Goal: Task Accomplishment & Management: Complete application form

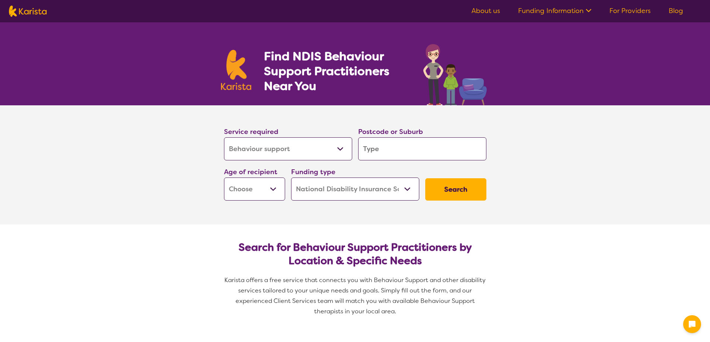
select select "Behaviour support"
select select "NDIS"
select select "Behaviour support"
select select "NDIS"
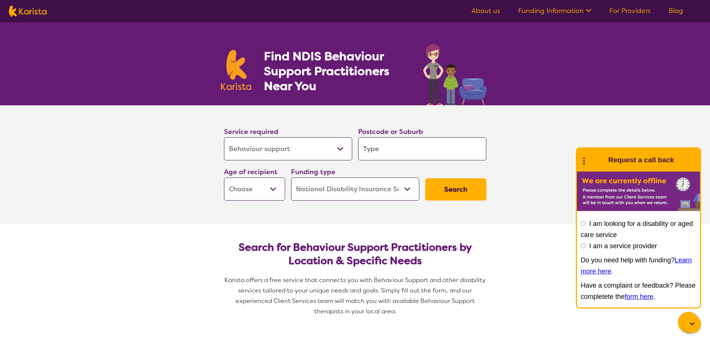
click at [341, 149] on select "Allied Health Assistant Assessment ([MEDICAL_DATA] or [MEDICAL_DATA]) Behaviour…" at bounding box center [288, 148] width 128 height 23
click at [224, 137] on select "Allied Health Assistant Assessment ([MEDICAL_DATA] or [MEDICAL_DATA]) Behaviour…" at bounding box center [288, 148] width 128 height 23
click at [406, 147] on input "search" at bounding box center [422, 148] width 128 height 23
type input "4"
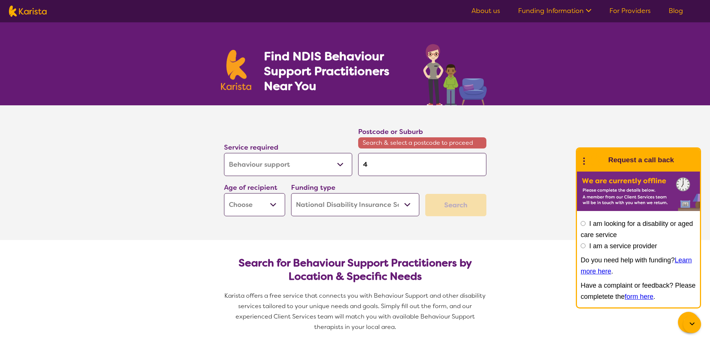
type input "42"
type input "420"
type input "4209"
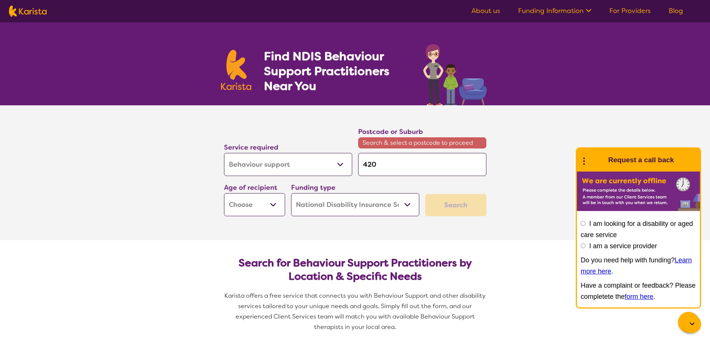
type input "4209"
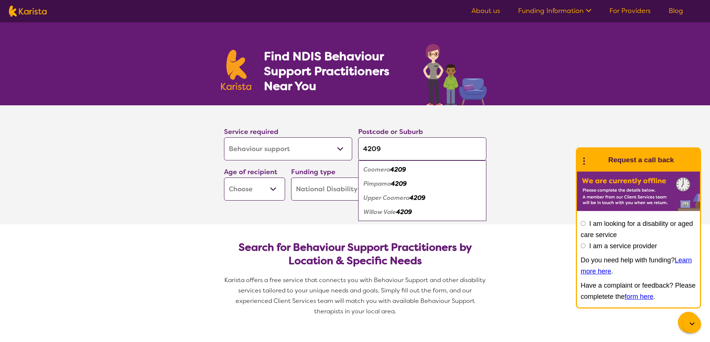
type input "4209"
click at [380, 198] on em "Upper Coomera" at bounding box center [386, 198] width 46 height 8
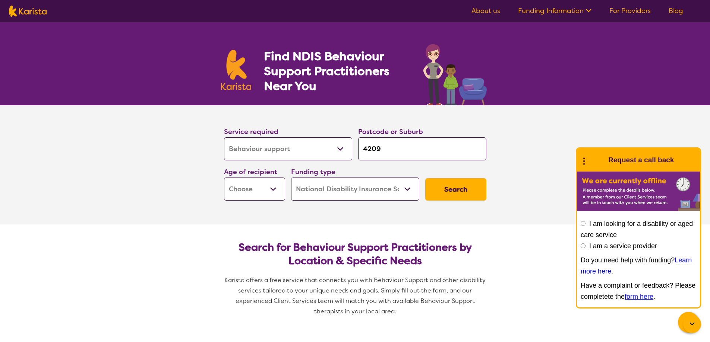
click at [273, 189] on select "Early Childhood - 0 to 9 Child - 10 to 11 Adolescent - 12 to 17 Adult - 18 to 6…" at bounding box center [254, 189] width 61 height 23
select select "CH"
click at [224, 178] on select "Early Childhood - 0 to 9 Child - 10 to 11 Adolescent - 12 to 17 Adult - 18 to 6…" at bounding box center [254, 189] width 61 height 23
select select "CH"
click at [405, 187] on select "Home Care Package (HCP) National Disability Insurance Scheme (NDIS) I don't know" at bounding box center [355, 189] width 128 height 23
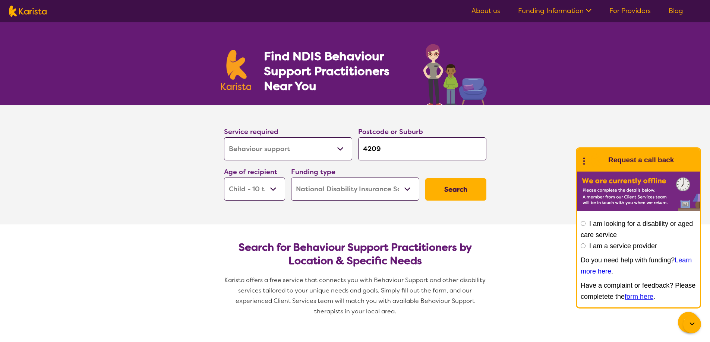
click at [291, 178] on select "Home Care Package (HCP) National Disability Insurance Scheme (NDIS) I don't know" at bounding box center [355, 189] width 128 height 23
click at [460, 191] on button "Search" at bounding box center [455, 189] width 61 height 22
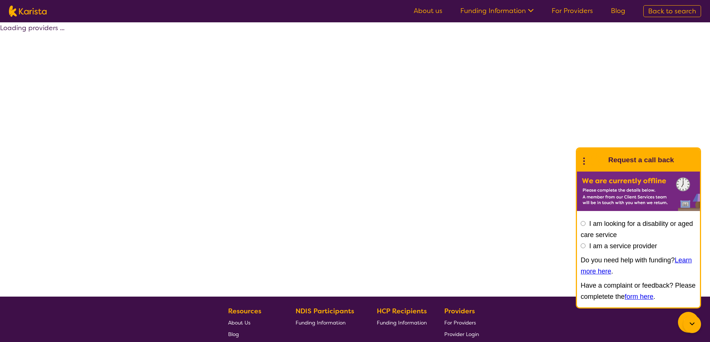
select select "by_score"
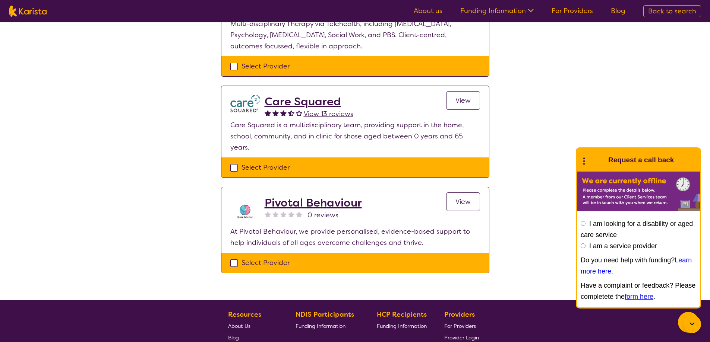
scroll to position [163, 0]
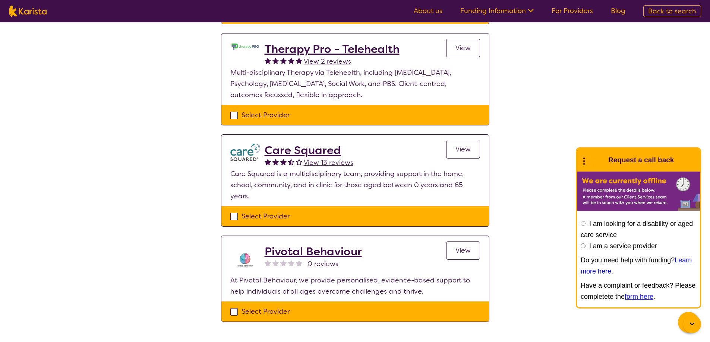
click at [463, 152] on span "View" at bounding box center [462, 149] width 15 height 9
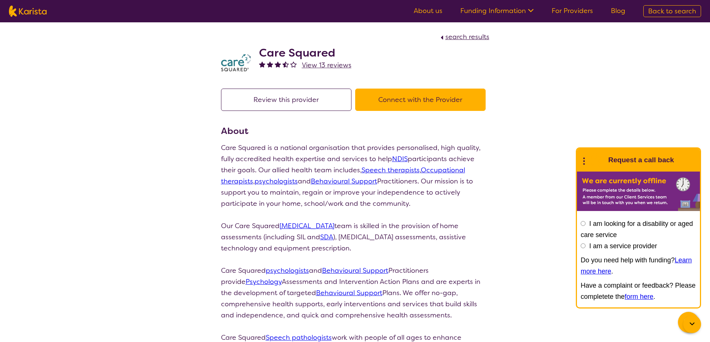
click at [348, 181] on link "Behavioural Support" at bounding box center [344, 181] width 66 height 9
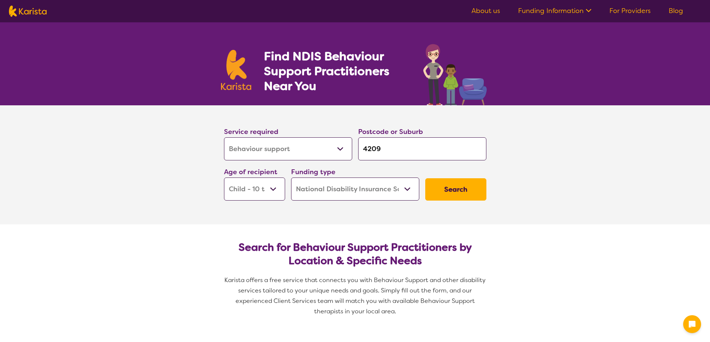
select select "Behaviour support"
select select "CH"
select select "NDIS"
select select "Behaviour support"
select select "CH"
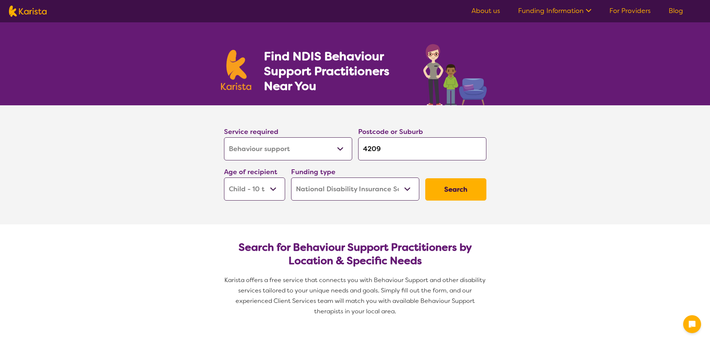
select select "NDIS"
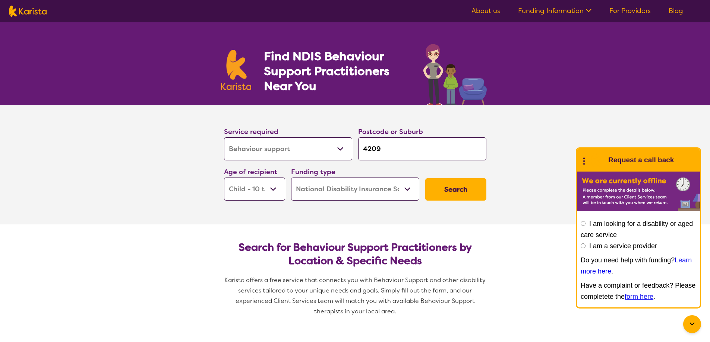
click at [339, 145] on select "Allied Health Assistant Assessment ([MEDICAL_DATA] or [MEDICAL_DATA]) Behaviour…" at bounding box center [288, 148] width 128 height 23
click at [224, 137] on select "Allied Health Assistant Assessment ([MEDICAL_DATA] or [MEDICAL_DATA]) Behaviour…" at bounding box center [288, 148] width 128 height 23
click at [471, 193] on button "Search" at bounding box center [455, 189] width 61 height 22
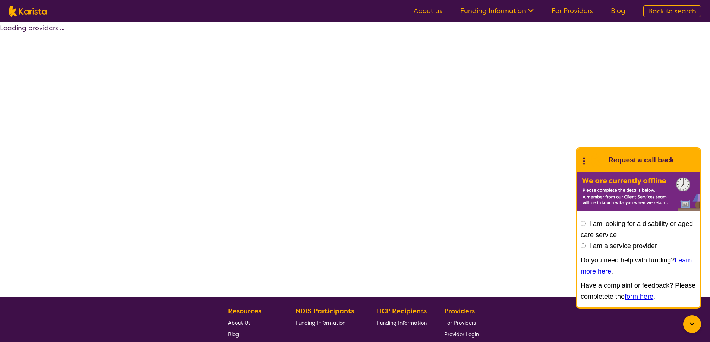
select select "by_score"
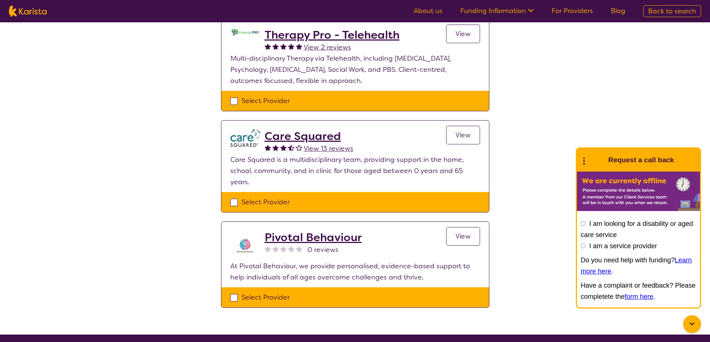
scroll to position [186, 0]
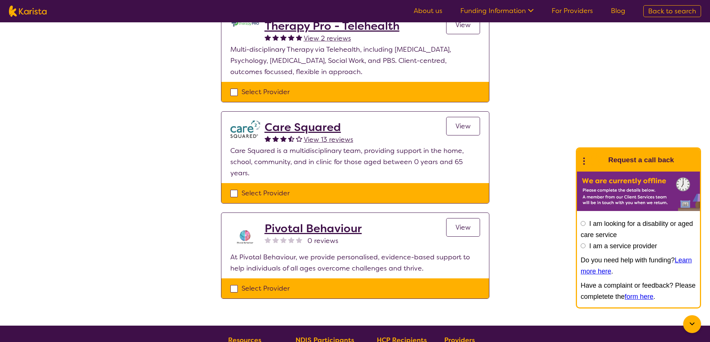
click at [233, 195] on div "Select Provider" at bounding box center [355, 193] width 250 height 11
checkbox input "true"
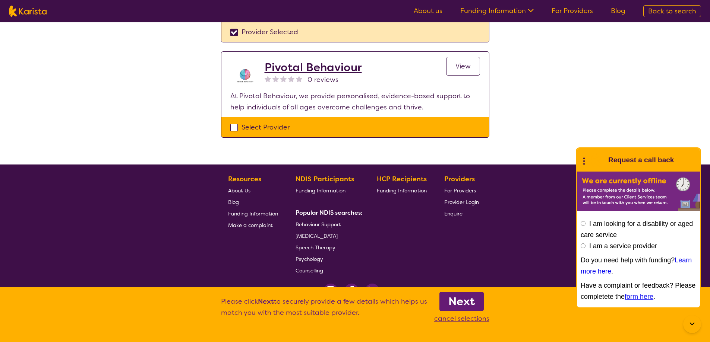
scroll to position [349, 0]
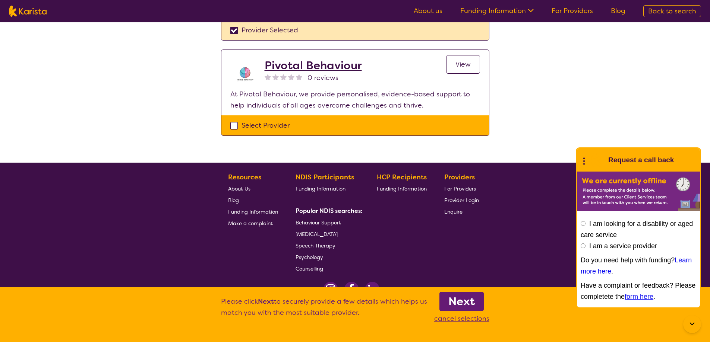
click at [455, 304] on b "Next" at bounding box center [461, 301] width 26 height 15
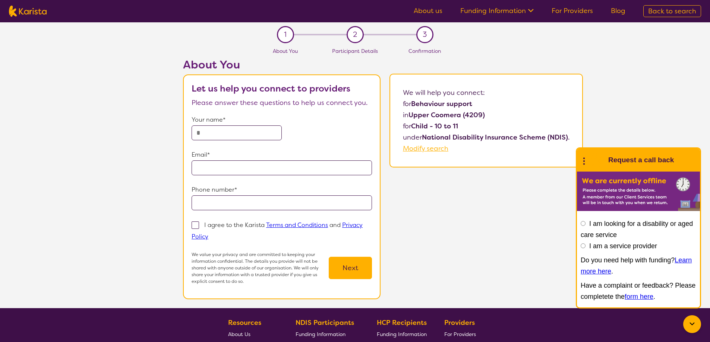
click at [216, 133] on input "text" at bounding box center [236, 133] width 90 height 15
type input "**********"
click at [194, 225] on span at bounding box center [194, 225] width 7 height 7
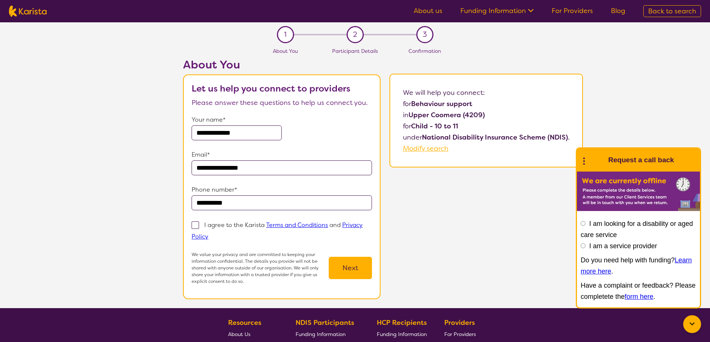
click at [208, 234] on input "I agree to the Karista Terms and Conditions and Privacy Policy" at bounding box center [210, 236] width 5 height 5
checkbox input "true"
click at [347, 263] on button "Next" at bounding box center [350, 268] width 43 height 22
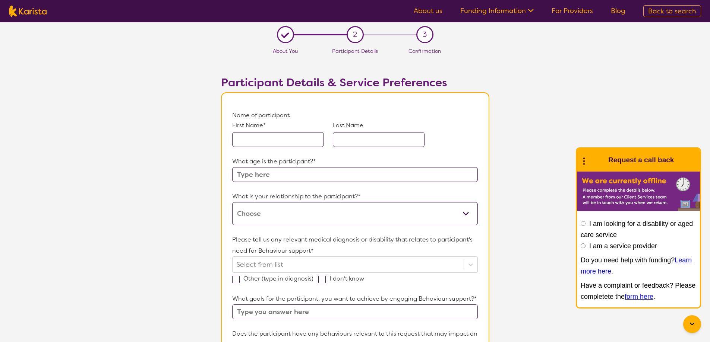
click at [300, 136] on input "text" at bounding box center [278, 139] width 92 height 15
type input "Jet"
click at [360, 142] on input "text" at bounding box center [379, 139] width 92 height 15
type input "[PERSON_NAME]"
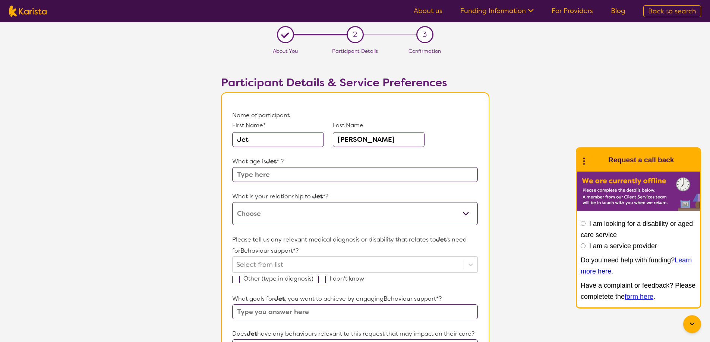
click at [277, 174] on input "text" at bounding box center [354, 174] width 245 height 15
type input "11"
click at [285, 215] on select "This request is for myself I am their parent I am their child I am their spouse…" at bounding box center [354, 213] width 245 height 23
select select "I am their parent"
click at [232, 202] on select "This request is for myself I am their parent I am their child I am their spouse…" at bounding box center [354, 213] width 245 height 23
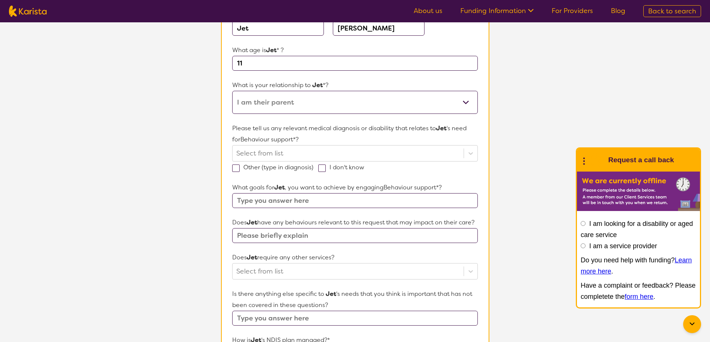
scroll to position [112, 0]
click at [470, 154] on icon at bounding box center [470, 153] width 4 height 3
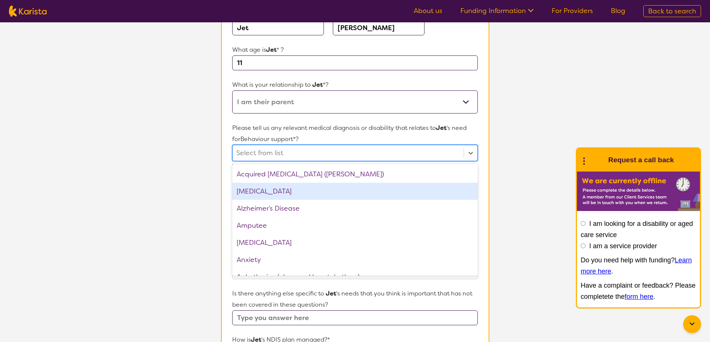
click at [263, 187] on div "[MEDICAL_DATA]" at bounding box center [354, 191] width 245 height 17
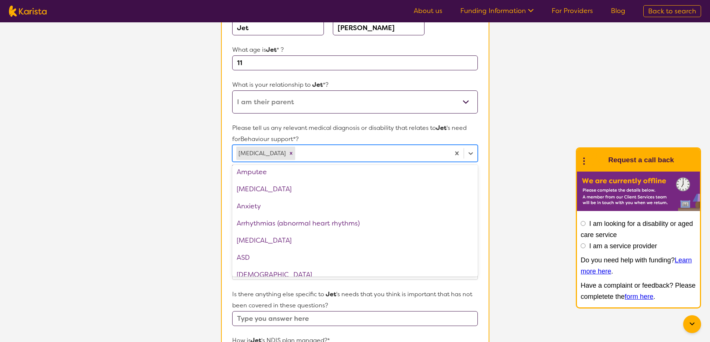
scroll to position [75, 0]
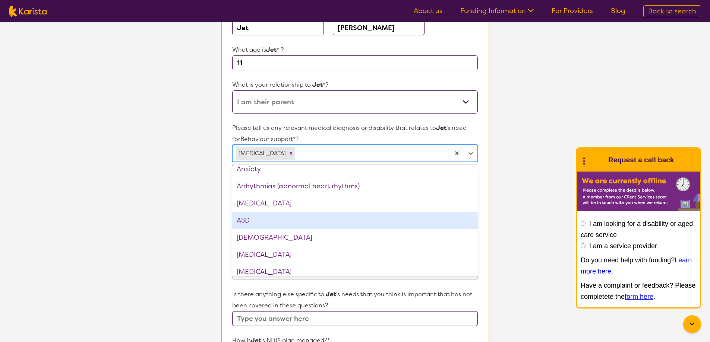
click at [253, 217] on div "ASD" at bounding box center [354, 220] width 245 height 17
click at [264, 220] on div "[DEMOGRAPHIC_DATA]" at bounding box center [354, 220] width 245 height 17
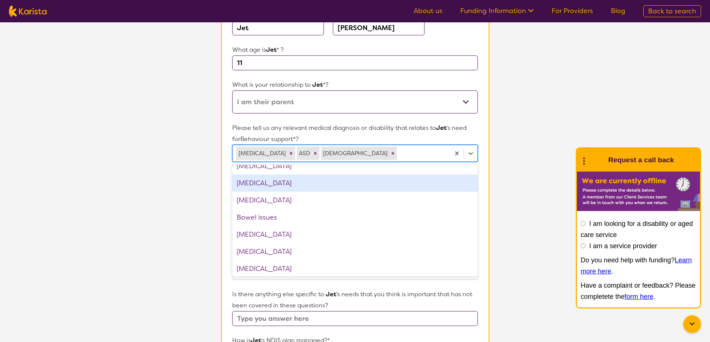
click at [307, 184] on div "[MEDICAL_DATA]" at bounding box center [354, 183] width 245 height 17
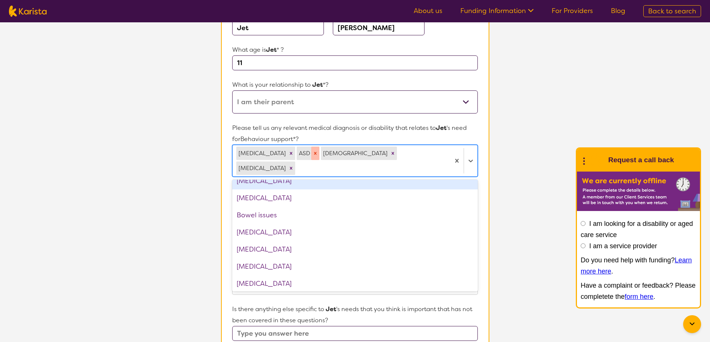
click at [313, 151] on icon "Remove ASD" at bounding box center [315, 153] width 5 height 5
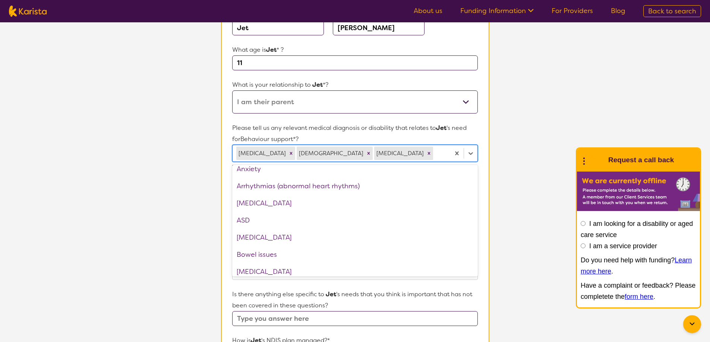
scroll to position [0, 0]
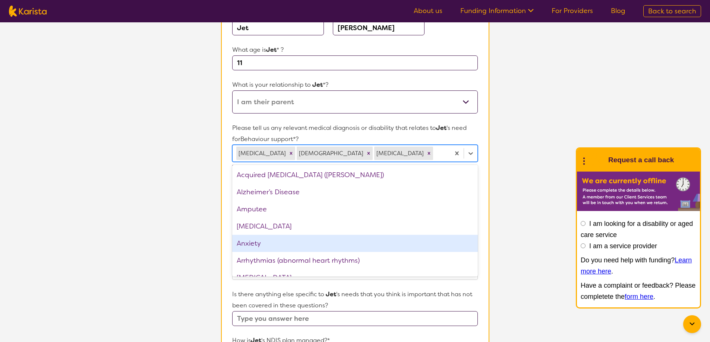
click at [272, 250] on div "Anxiety" at bounding box center [354, 243] width 245 height 17
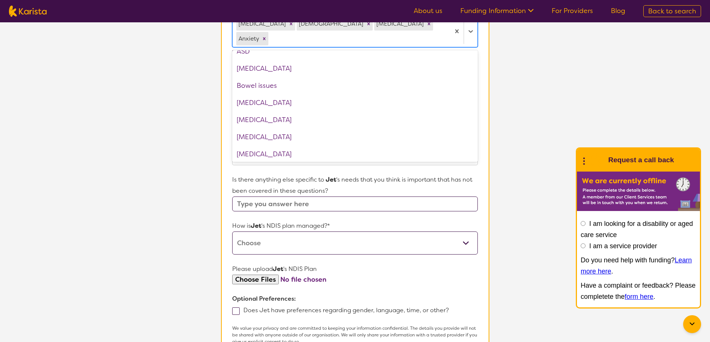
scroll to position [261, 0]
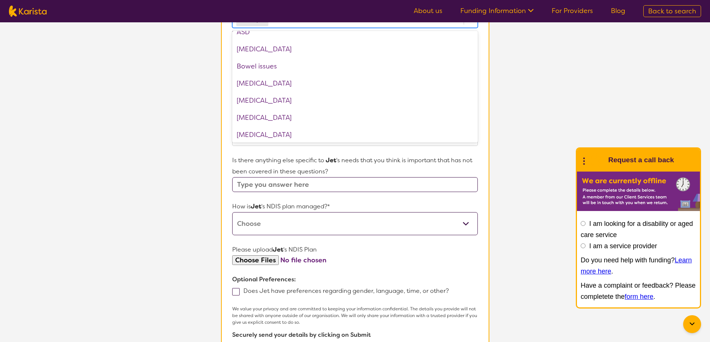
click at [463, 212] on select "Self-managed NDIS plan Managed by a registered plan management provider (not th…" at bounding box center [354, 223] width 245 height 23
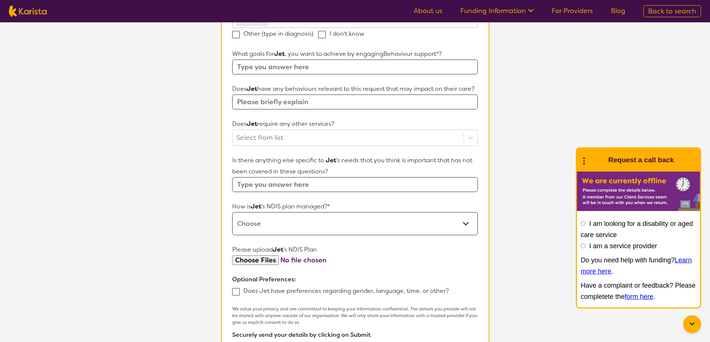
select select "Plan Managed"
click at [232, 212] on select "Self-managed NDIS plan Managed by a registered plan management provider (not th…" at bounding box center [354, 223] width 245 height 23
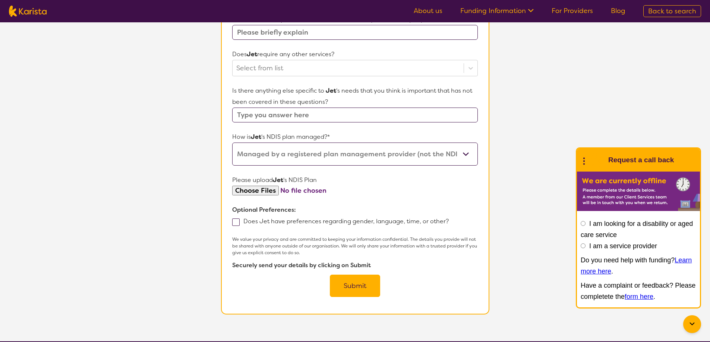
scroll to position [335, 0]
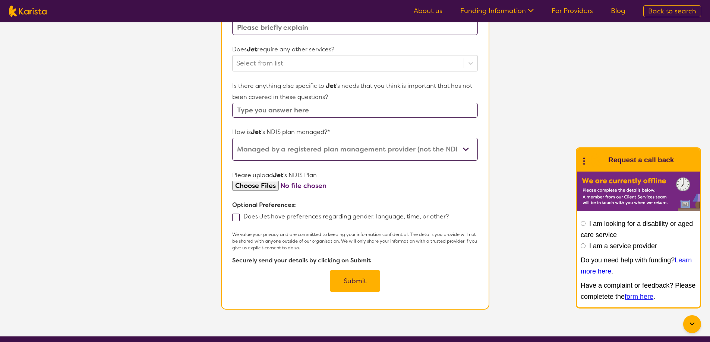
click at [238, 214] on span at bounding box center [235, 217] width 7 height 7
click at [449, 214] on input "Does Jet have preferences regarding gender, language, time, or other?" at bounding box center [451, 216] width 5 height 5
checkbox input "true"
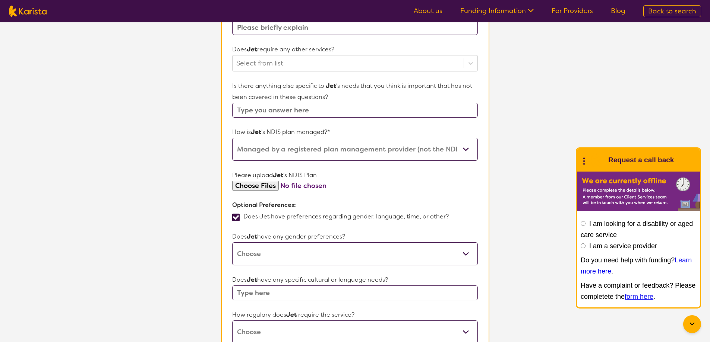
click at [466, 243] on select "[DEMOGRAPHIC_DATA] [DEMOGRAPHIC_DATA] Other No Preference" at bounding box center [354, 254] width 245 height 23
select select "No preference"
click at [232, 243] on select "[DEMOGRAPHIC_DATA] [DEMOGRAPHIC_DATA] Other No Preference" at bounding box center [354, 254] width 245 height 23
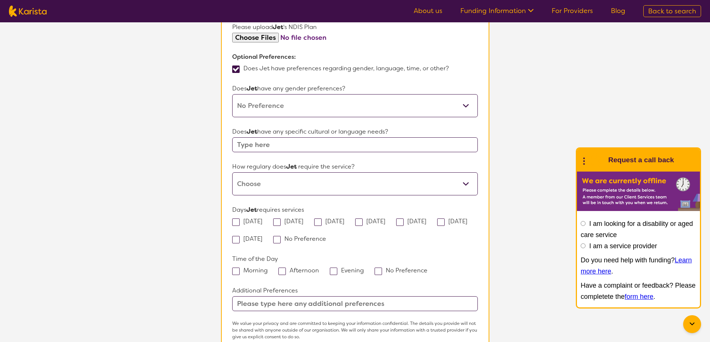
scroll to position [484, 0]
click at [467, 172] on select "Daily Twice a week Weekly Every fortnight Monthly Other" at bounding box center [354, 183] width 245 height 23
select select "Weekly"
click at [232, 172] on select "Daily Twice a week Weekly Every fortnight Monthly Other" at bounding box center [354, 183] width 245 height 23
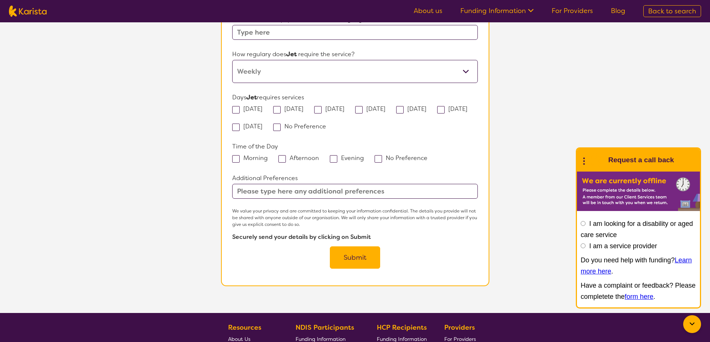
scroll to position [559, 0]
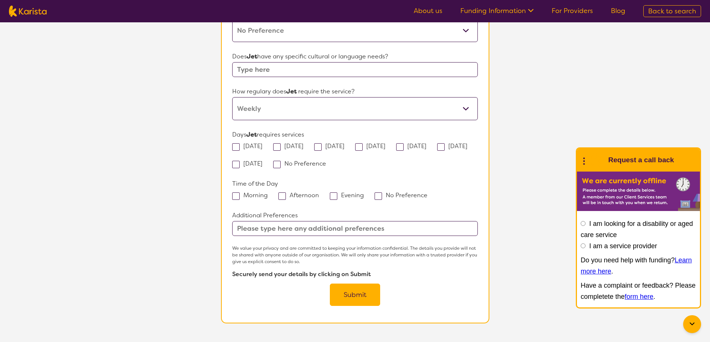
click at [375, 193] on span at bounding box center [377, 196] width 7 height 7
click at [427, 193] on input "No Preference" at bounding box center [429, 195] width 5 height 5
checkbox input "true"
click at [281, 161] on span at bounding box center [276, 164] width 7 height 7
click at [328, 161] on input "No Preference" at bounding box center [328, 163] width 5 height 5
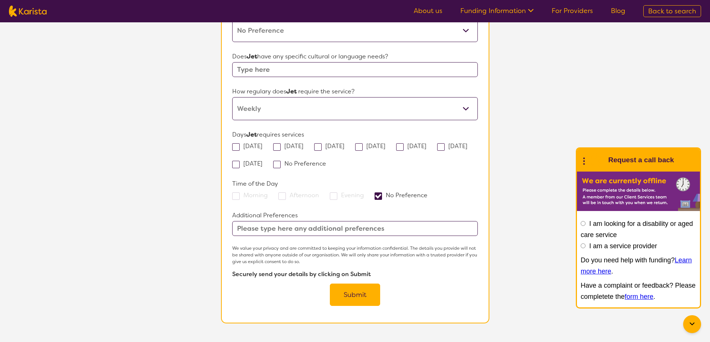
checkbox input "true"
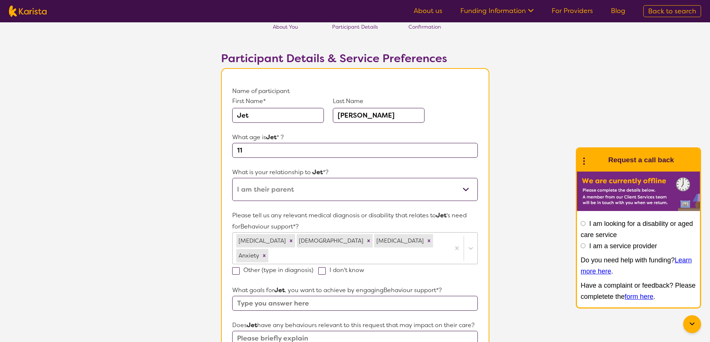
scroll to position [0, 0]
